Goal: Answer question/provide support

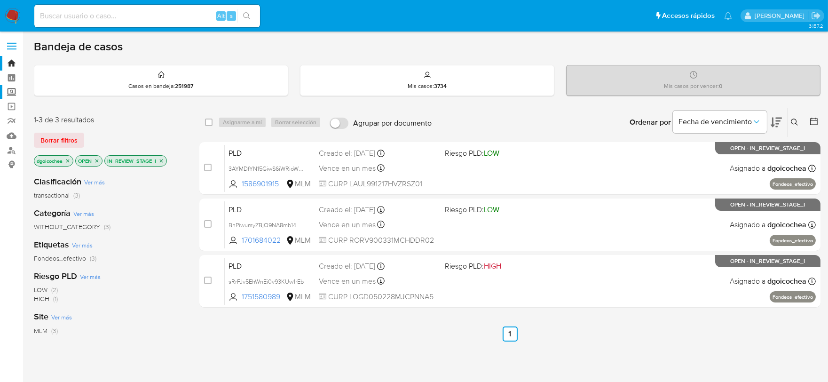
click at [15, 90] on label "Screening" at bounding box center [56, 92] width 112 height 15
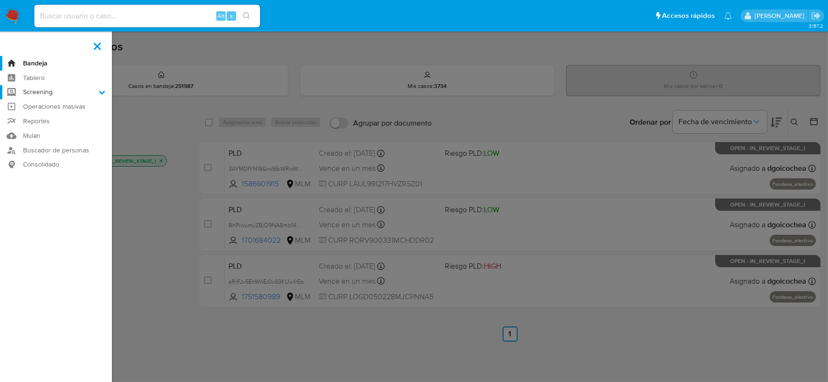
click at [0, 0] on input "Screening" at bounding box center [0, 0] width 0 height 0
click at [51, 134] on link "Herramientas" at bounding box center [56, 129] width 112 height 12
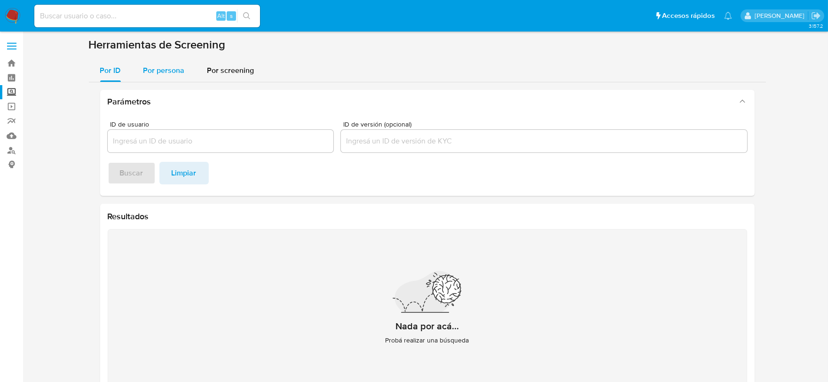
click at [165, 70] on span "Por persona" at bounding box center [163, 70] width 41 height 11
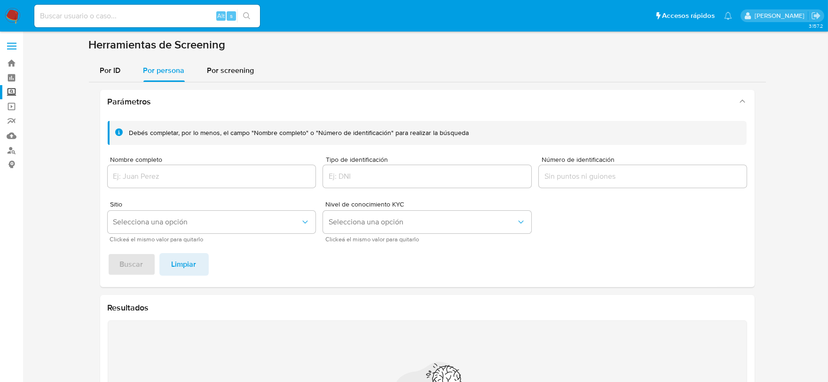
click at [587, 182] on div at bounding box center [643, 176] width 208 height 23
click at [585, 176] on input "Número de identificación" at bounding box center [643, 176] width 208 height 12
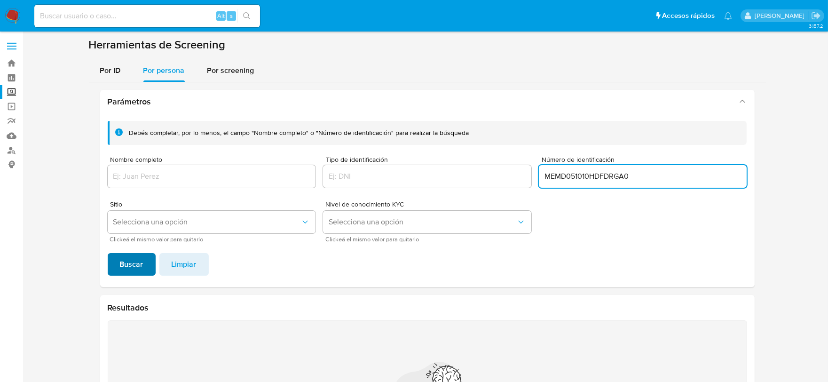
type input "MEMD051010HDFDRGA0"
click at [134, 261] on span "Buscar" at bounding box center [132, 264] width 24 height 21
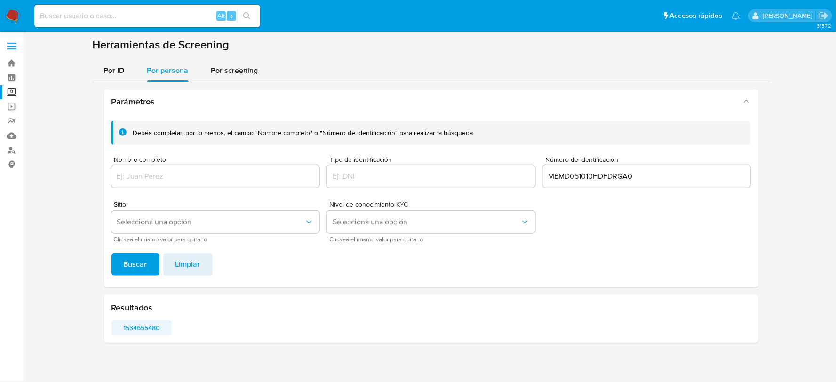
click at [148, 326] on span "1534655480" at bounding box center [142, 327] width 48 height 13
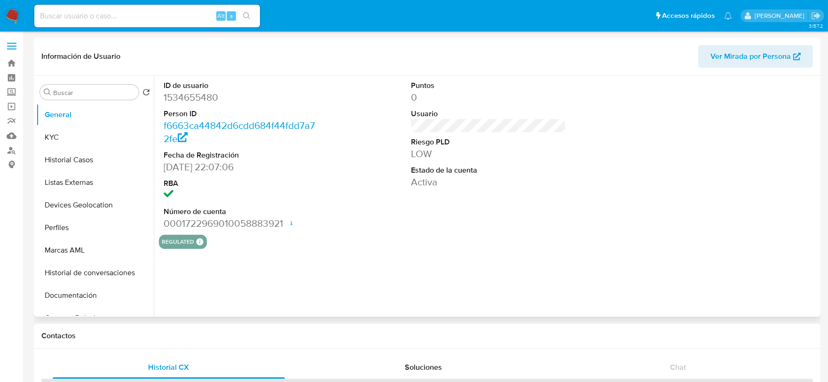
select select "10"
click at [188, 94] on dd "1534655480" at bounding box center [242, 97] width 156 height 13
copy dd "1534655480"
click at [69, 133] on button "KYC" at bounding box center [91, 137] width 110 height 23
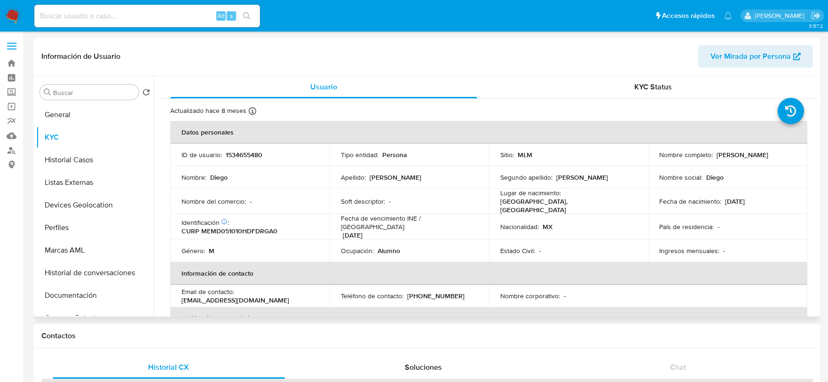
click at [253, 227] on p "CURP MEMD051010HDFDRGA0" at bounding box center [230, 231] width 96 height 8
copy p "MEMD051010HDFDRGA0"
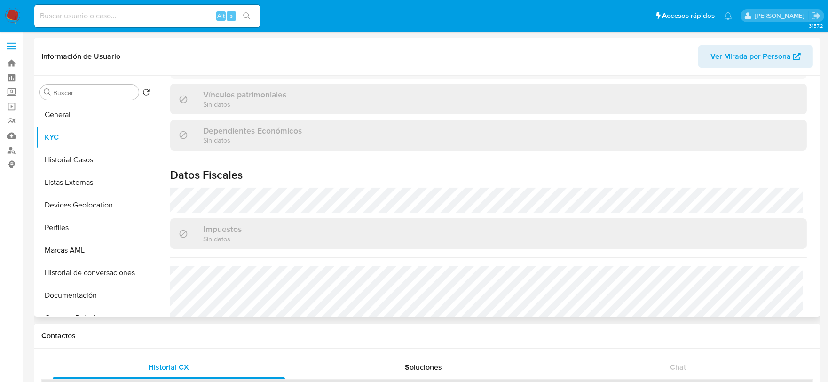
scroll to position [575, 0]
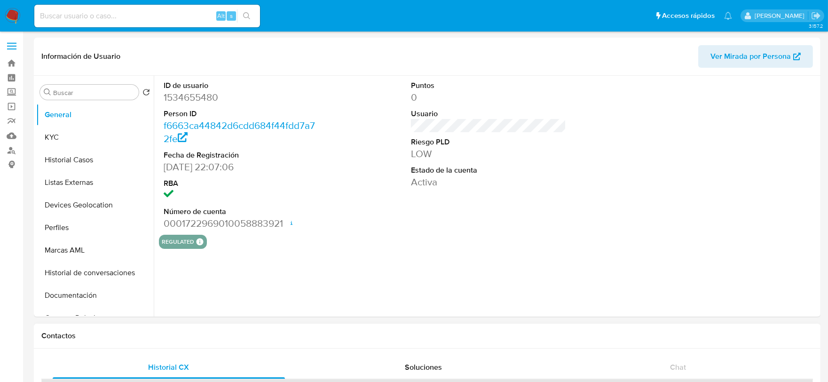
select select "10"
click at [7, 10] on img at bounding box center [13, 16] width 16 height 16
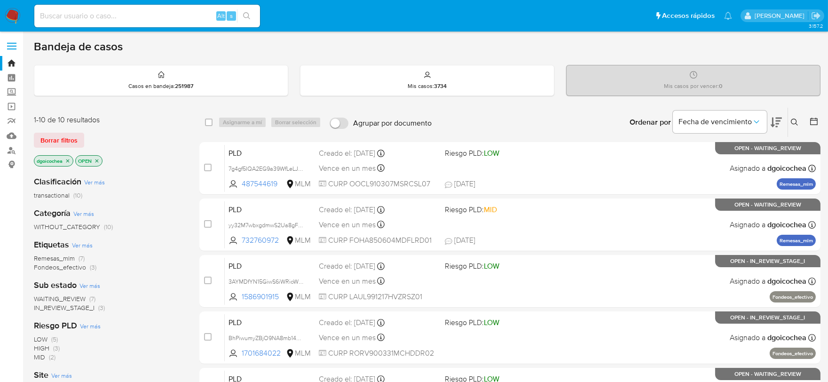
click at [79, 312] on div "Clasificación Ver más transactional (10) Categoría Ver más WITHOUT_CATEGORY (10…" at bounding box center [109, 328] width 151 height 320
click at [82, 303] on span "IN_REVIEW_STAGE_I" at bounding box center [64, 307] width 61 height 9
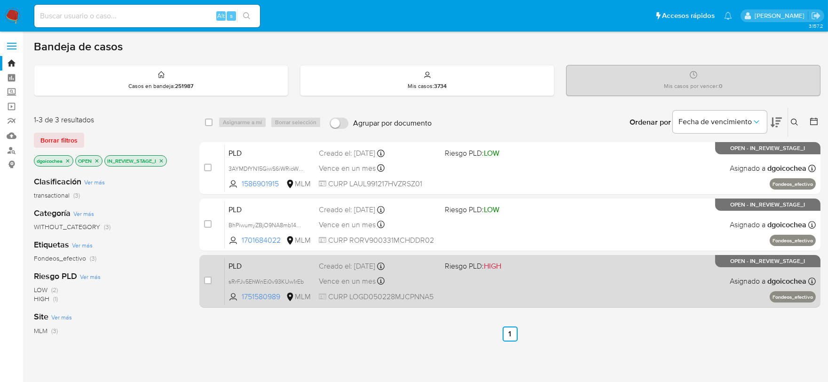
click at [237, 267] on span "PLD" at bounding box center [270, 265] width 83 height 12
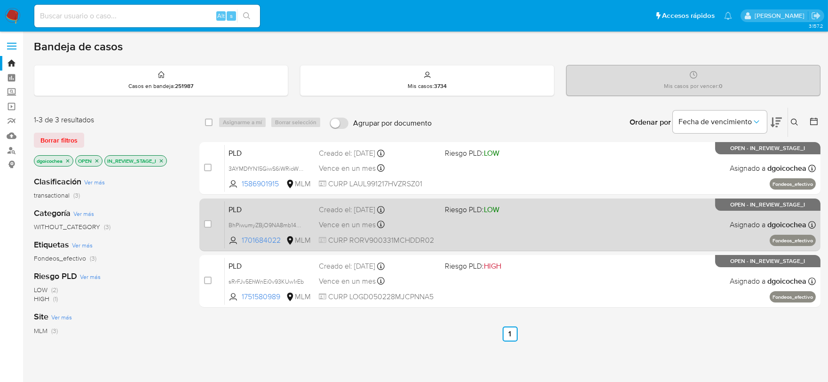
click at [234, 207] on span "PLD" at bounding box center [270, 209] width 83 height 12
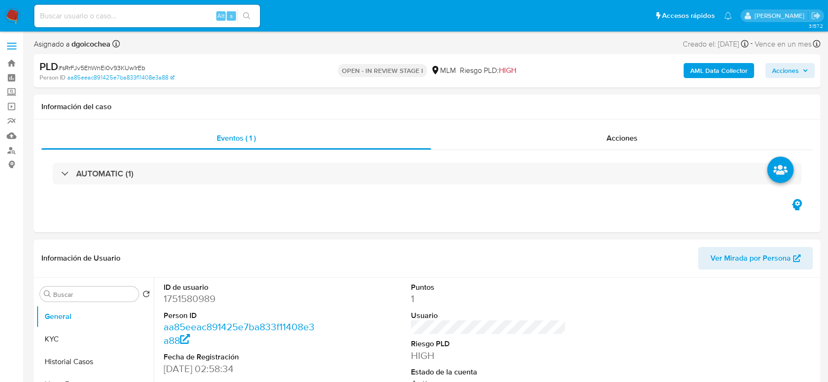
select select "10"
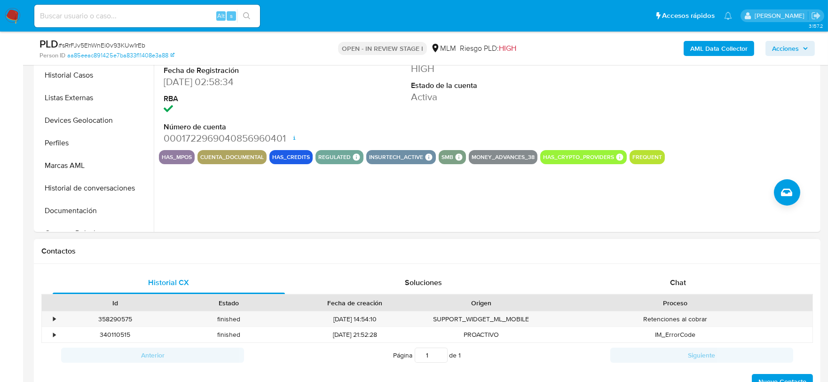
scroll to position [261, 0]
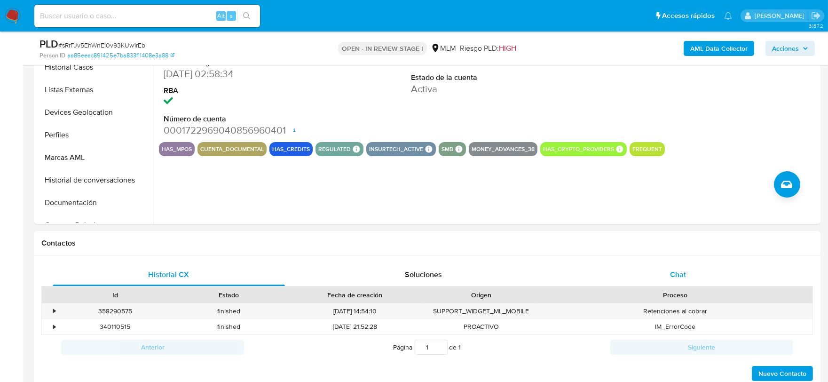
click at [681, 275] on span "Chat" at bounding box center [678, 274] width 16 height 11
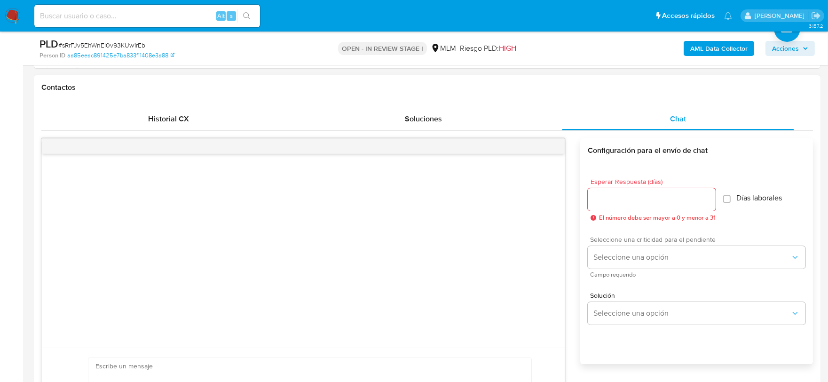
scroll to position [418, 0]
click at [628, 204] on div at bounding box center [652, 198] width 128 height 23
click at [633, 198] on input "Esperar Respuesta (días)" at bounding box center [652, 198] width 128 height 12
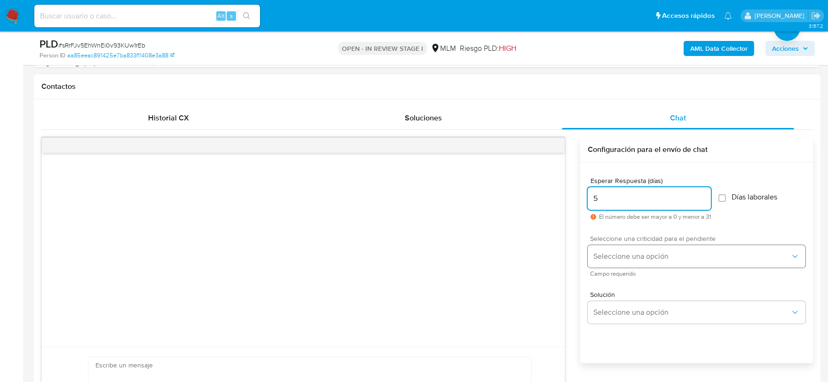
type input "5"
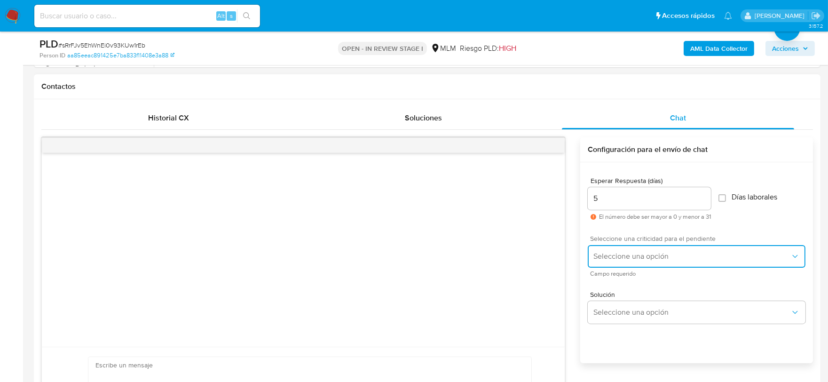
click at [620, 254] on span "Seleccione una opción" at bounding box center [692, 256] width 197 height 9
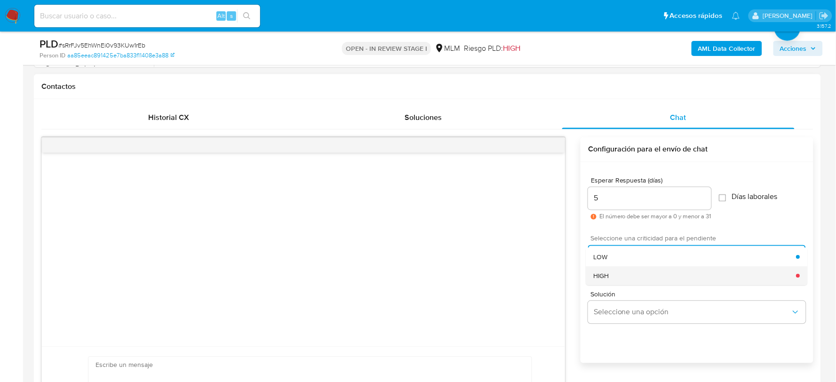
click at [616, 272] on div "HIGH" at bounding box center [695, 275] width 203 height 19
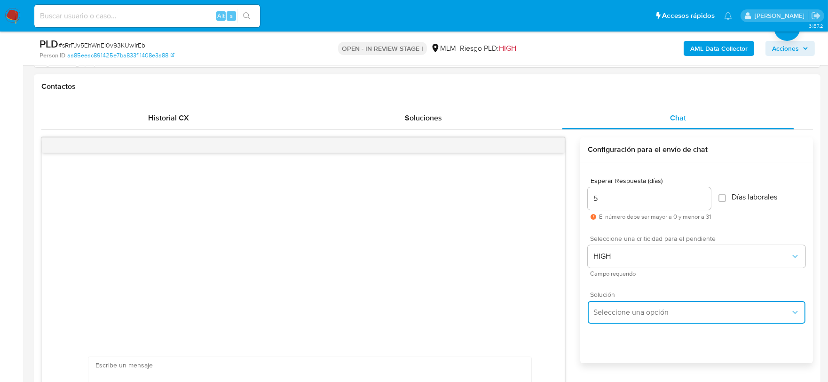
click at [733, 308] on span "Seleccione una opción" at bounding box center [692, 312] width 197 height 9
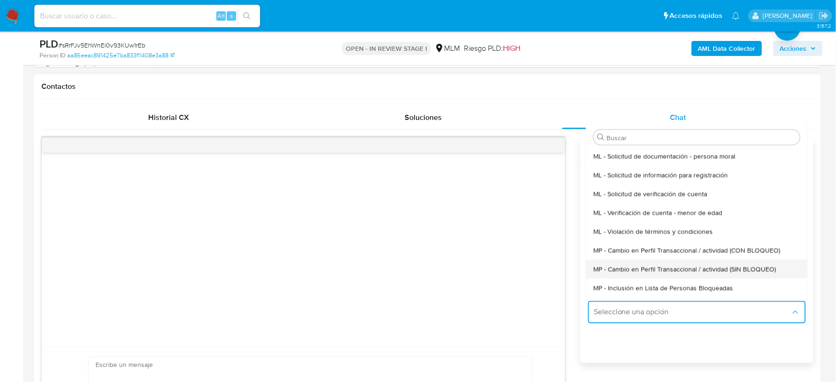
click at [723, 262] on div "MP - Cambio en Perfil Transaccional / actividad (SIN BLOQUEO)" at bounding box center [697, 269] width 207 height 19
type textarea "Estimado ,Te comunicamos que se ha identificado un cambio en el uso habitual de…"
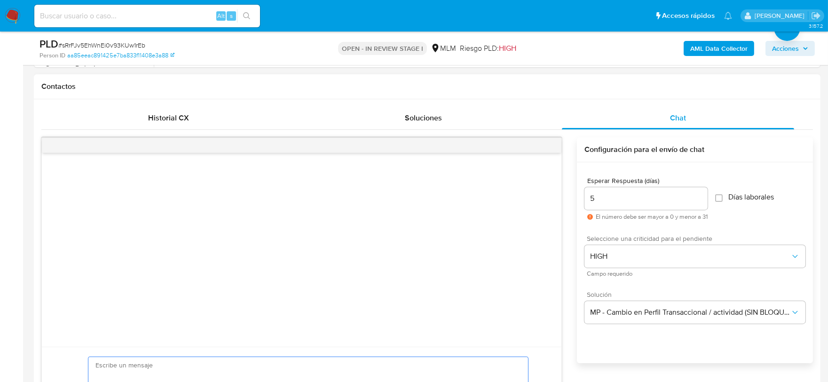
paste textarea "Estimada Danna De acuerdo con las políticas de control de Mercado Pago, debemos…"
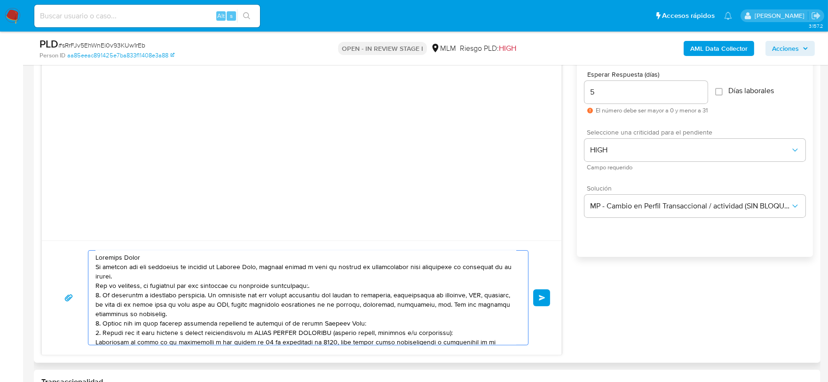
scroll to position [539, 0]
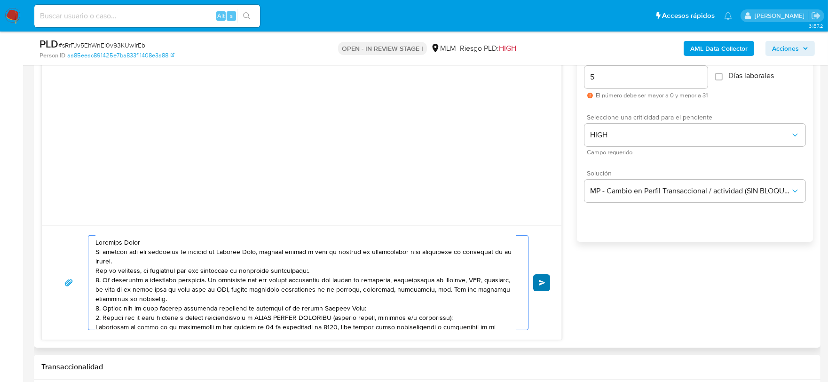
type textarea "Estimada Danna De acuerdo con las políticas de control de Mercado Pago, debemos…"
click at [542, 280] on span "Enviar" at bounding box center [542, 283] width 7 height 6
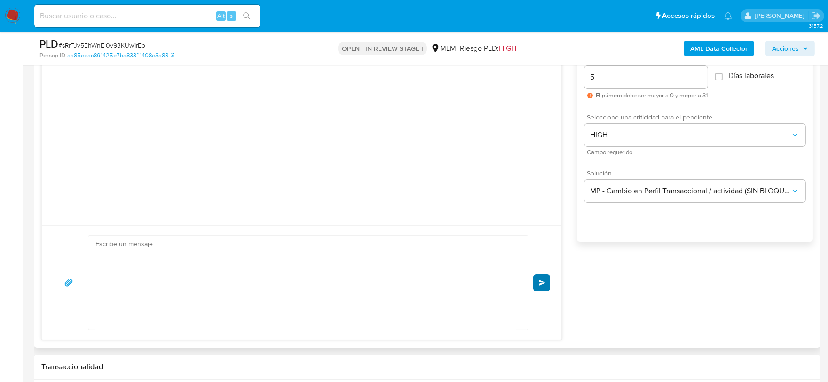
scroll to position [73, 0]
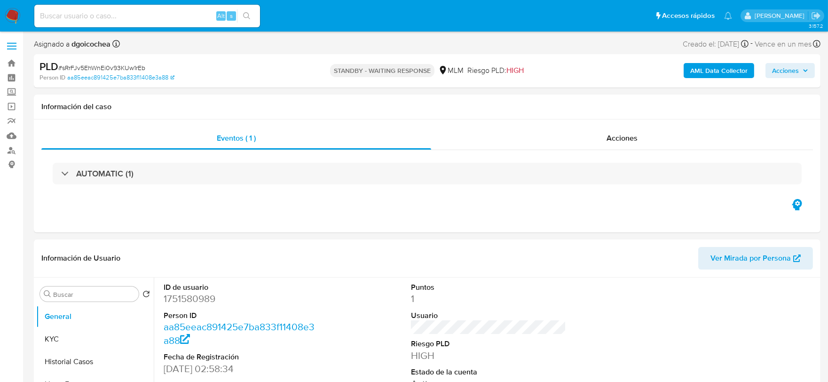
select select "10"
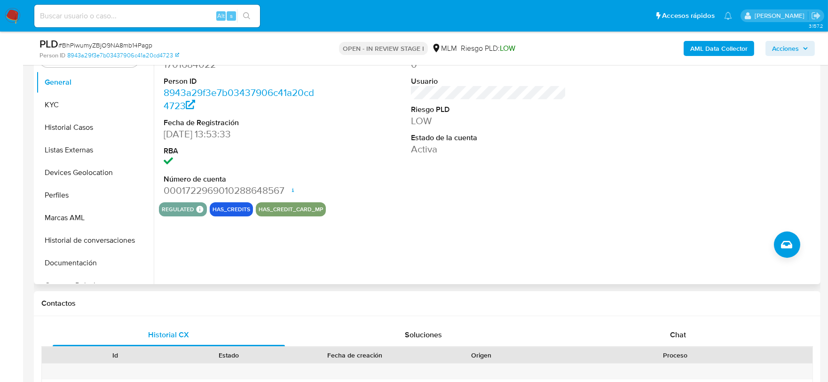
scroll to position [209, 0]
